Goal: Check status: Check status

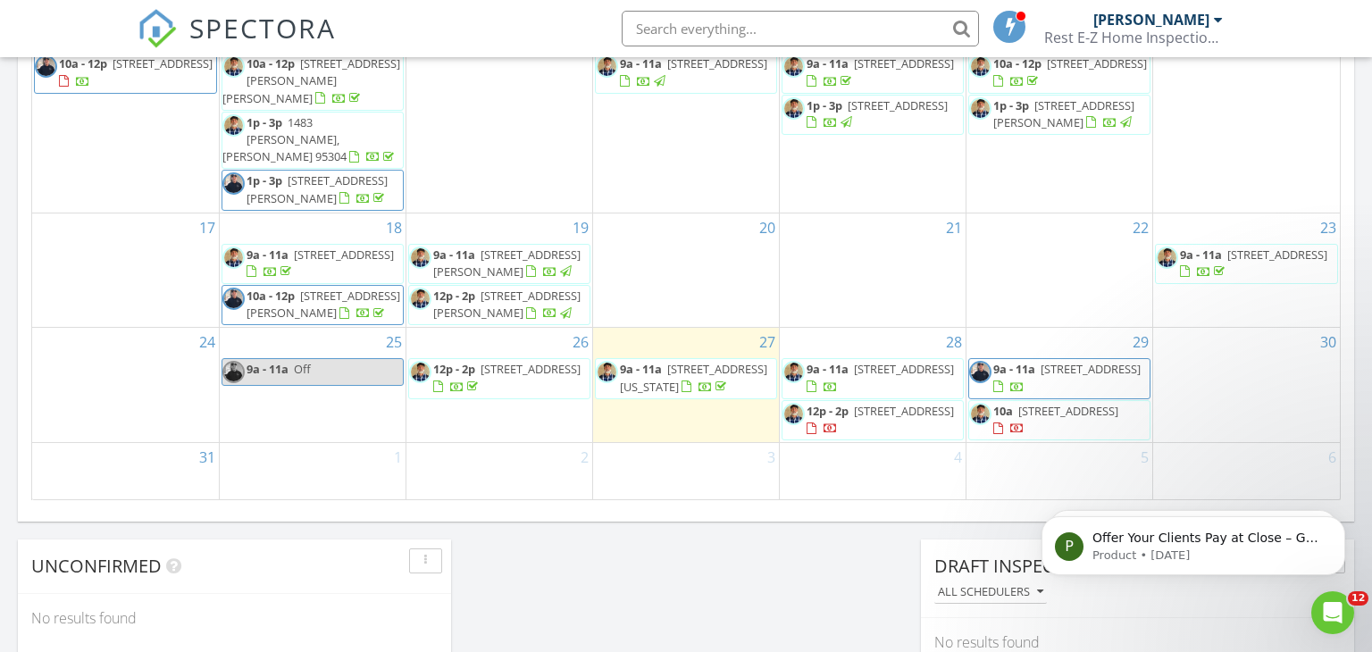
scroll to position [22, 0]
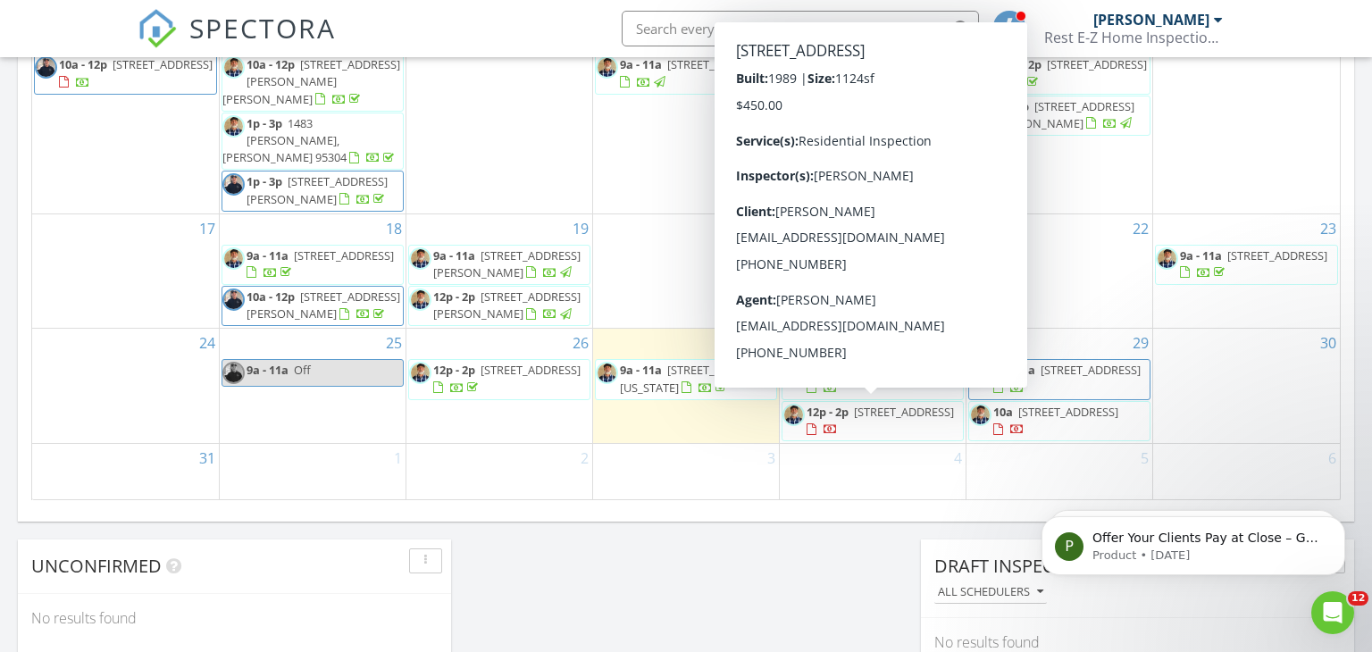
click at [901, 416] on span "206 Laurelwood Cir, Manteca 95336" at bounding box center [904, 412] width 100 height 16
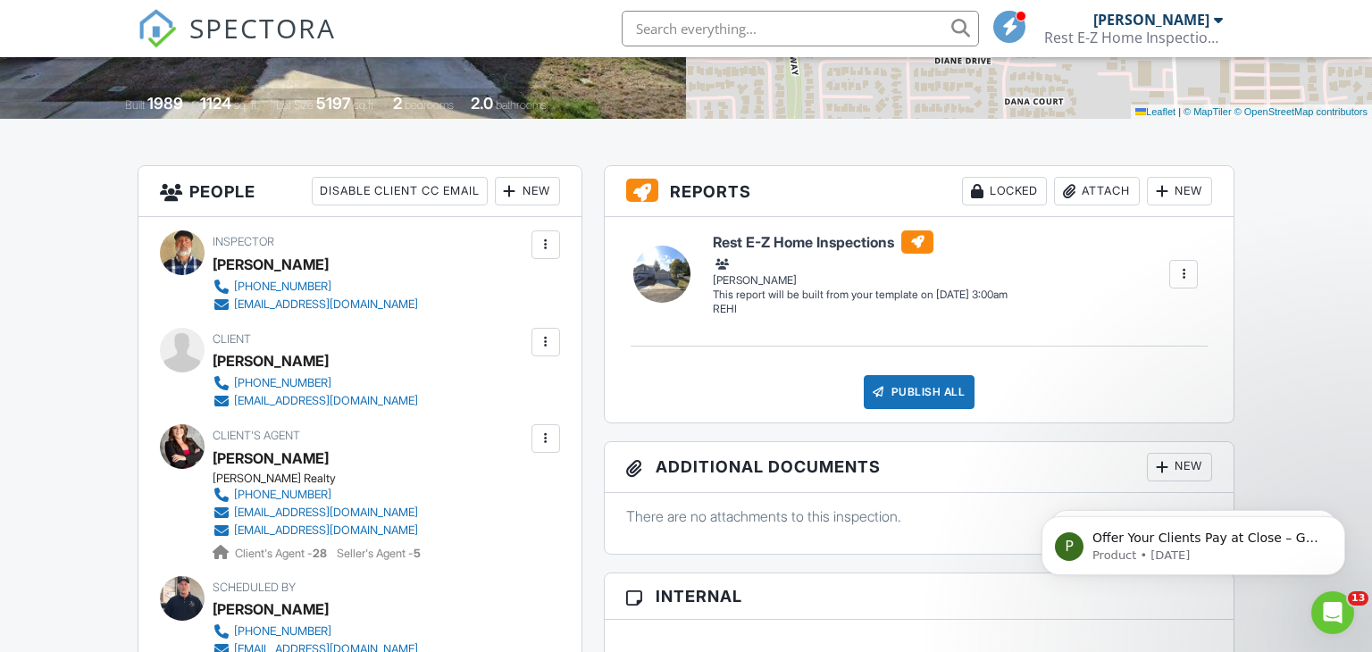
scroll to position [357, 0]
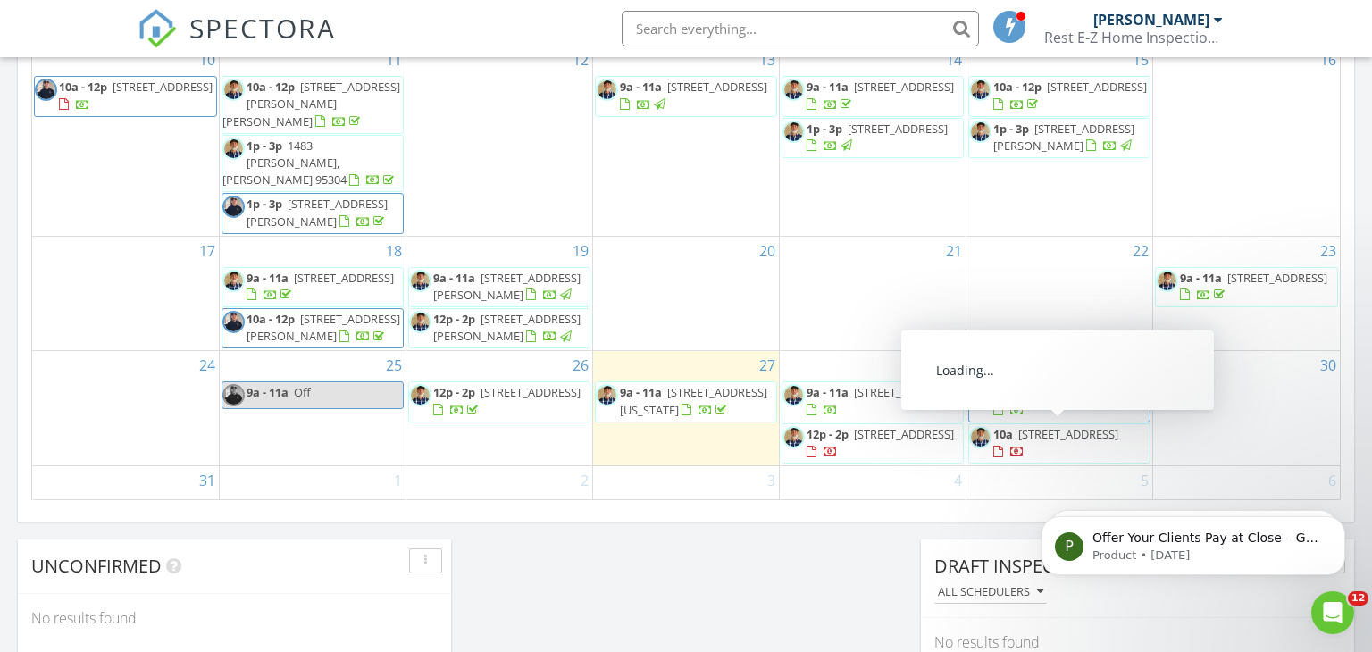
click at [1028, 434] on span "1200 E Miner Ave, Stockton 95205" at bounding box center [1069, 434] width 100 height 16
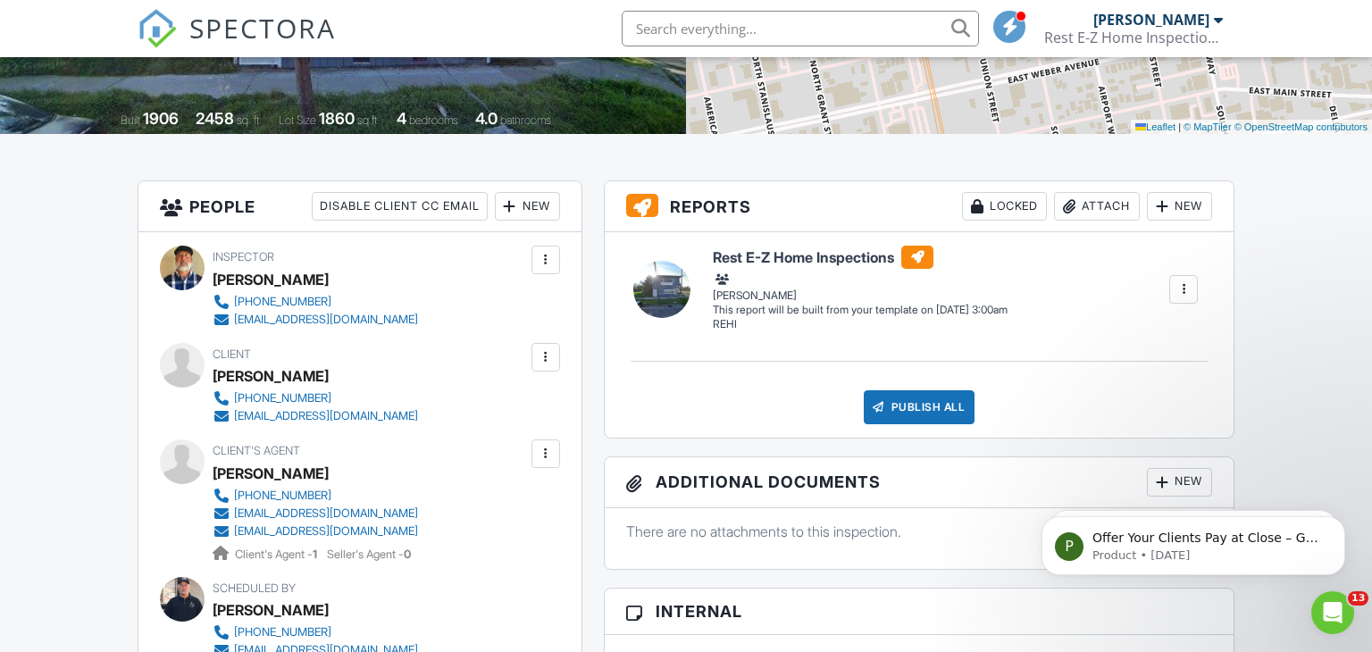
scroll to position [344, 0]
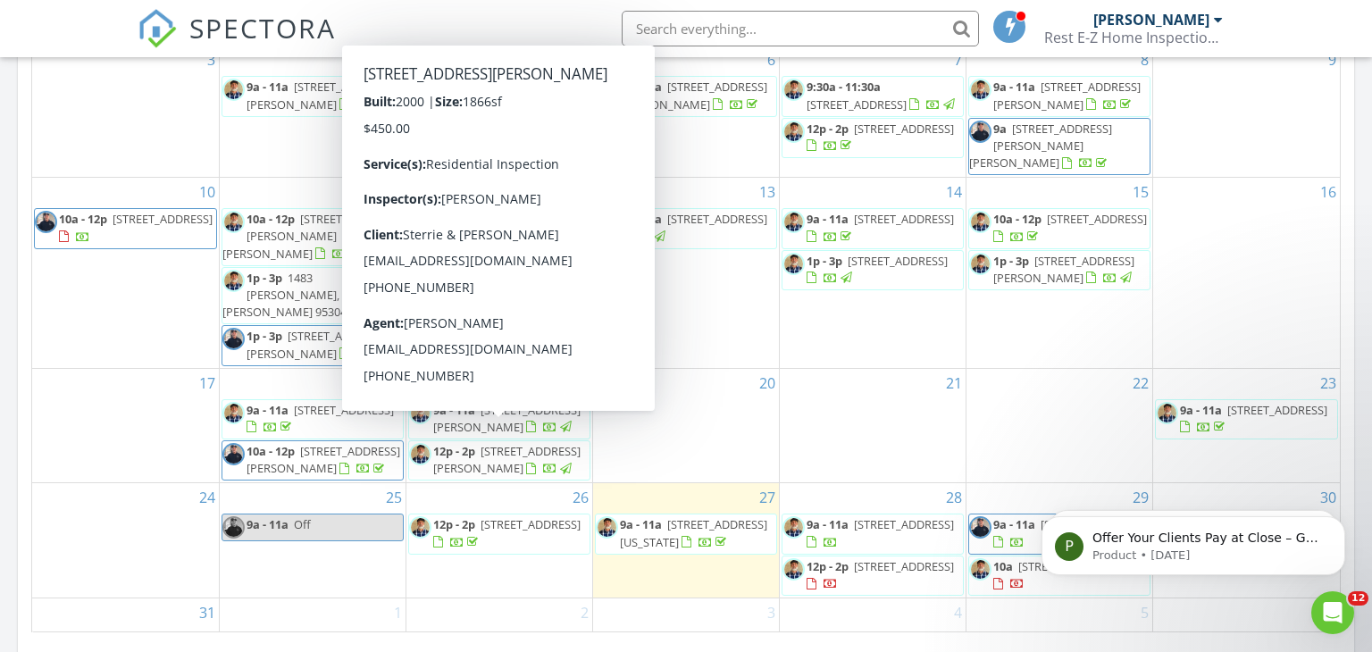
scroll to position [1003, 0]
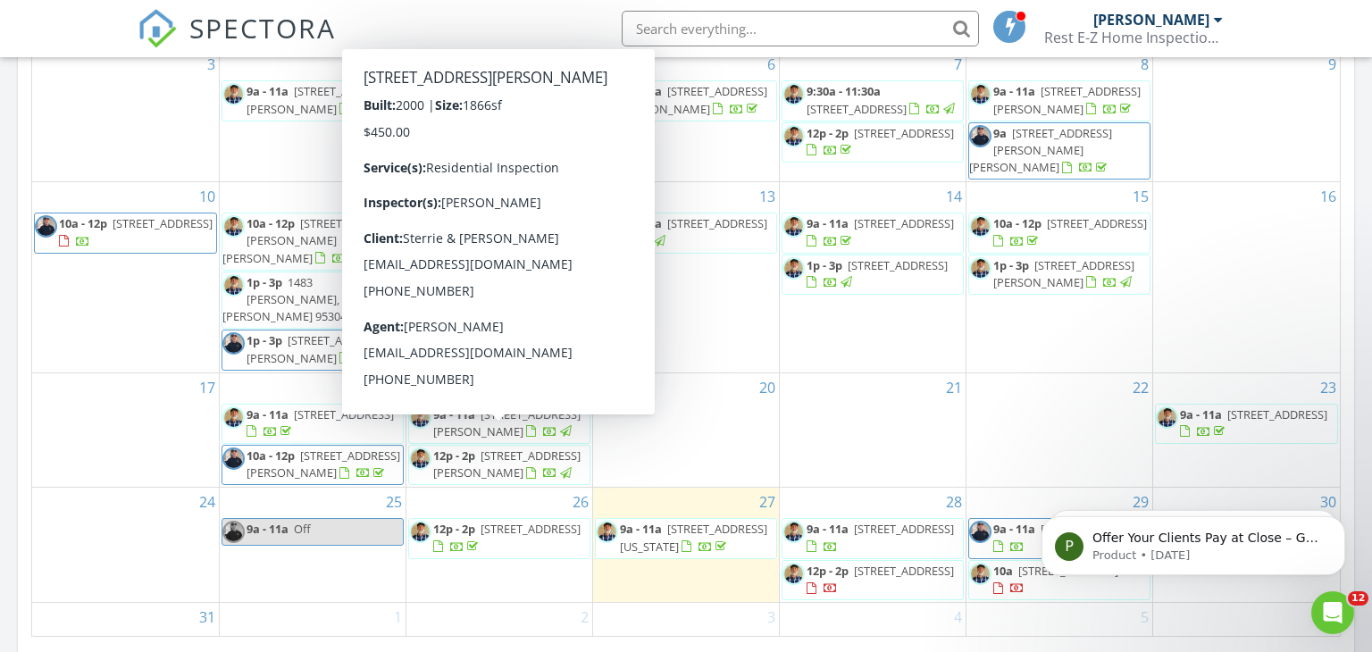
click at [489, 289] on div "12" at bounding box center [500, 276] width 186 height 189
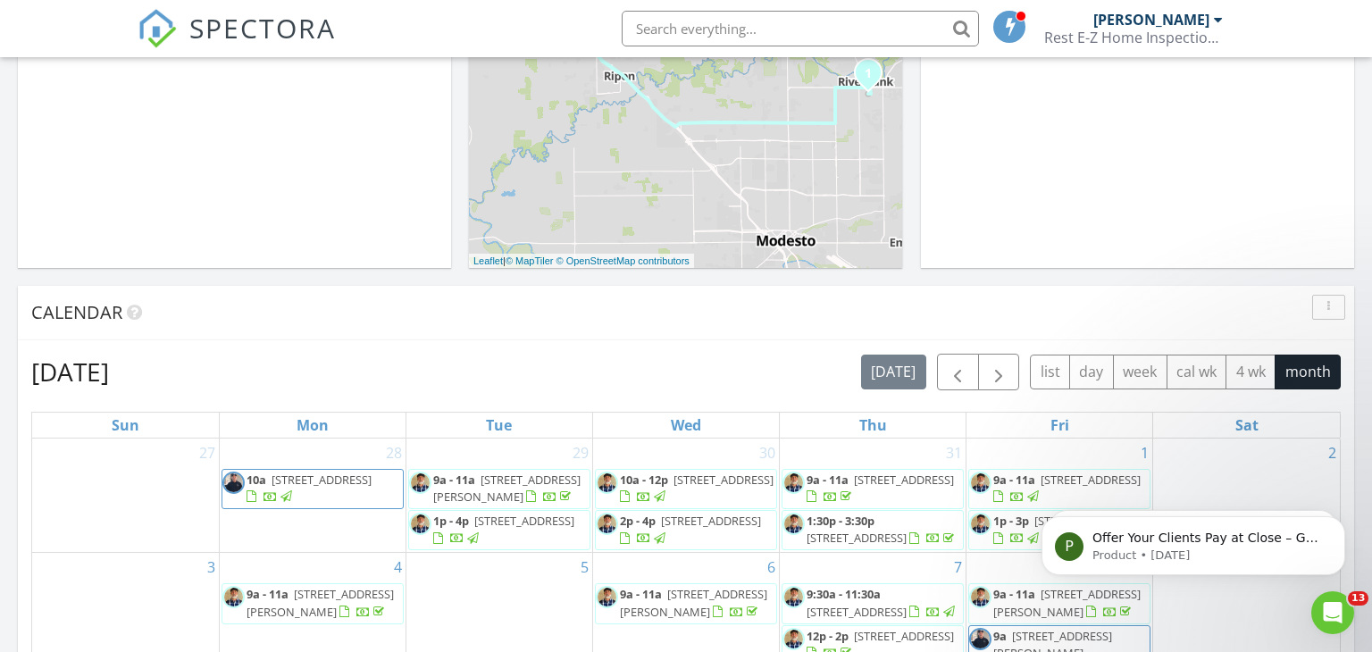
scroll to position [516, 0]
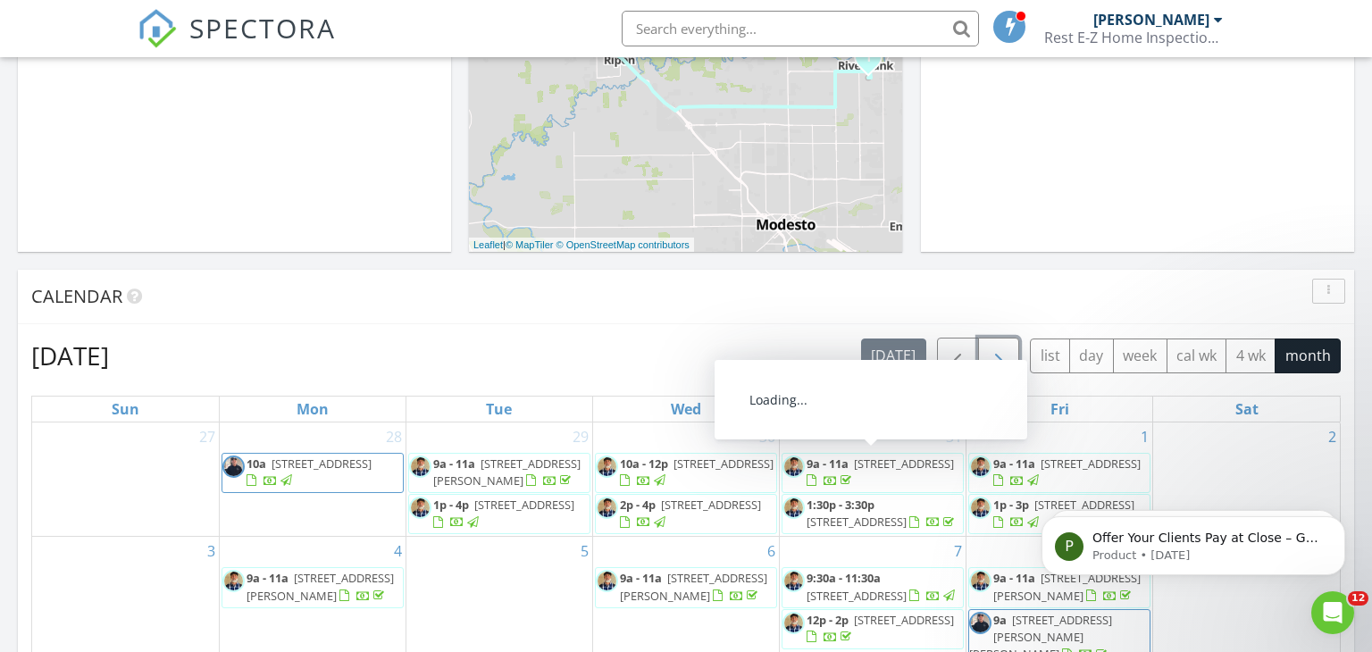
click at [998, 362] on span "button" at bounding box center [998, 356] width 21 height 21
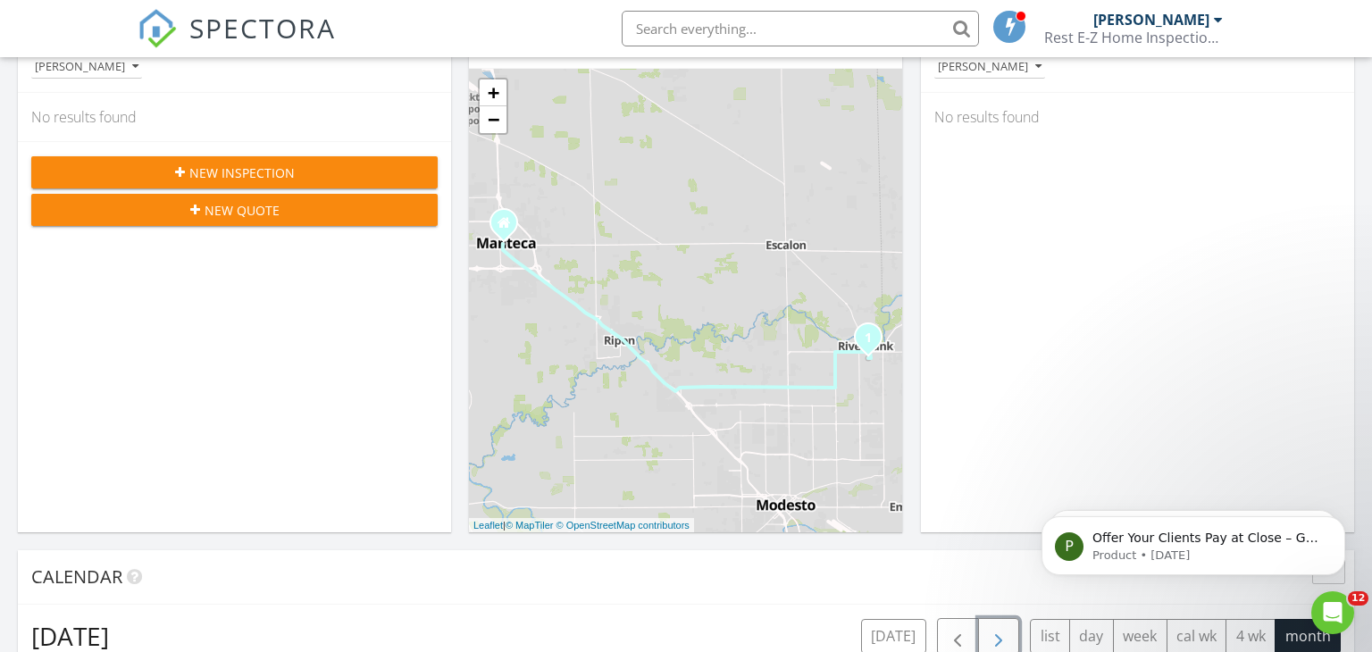
scroll to position [0, 0]
